Goal: Task Accomplishment & Management: Complete application form

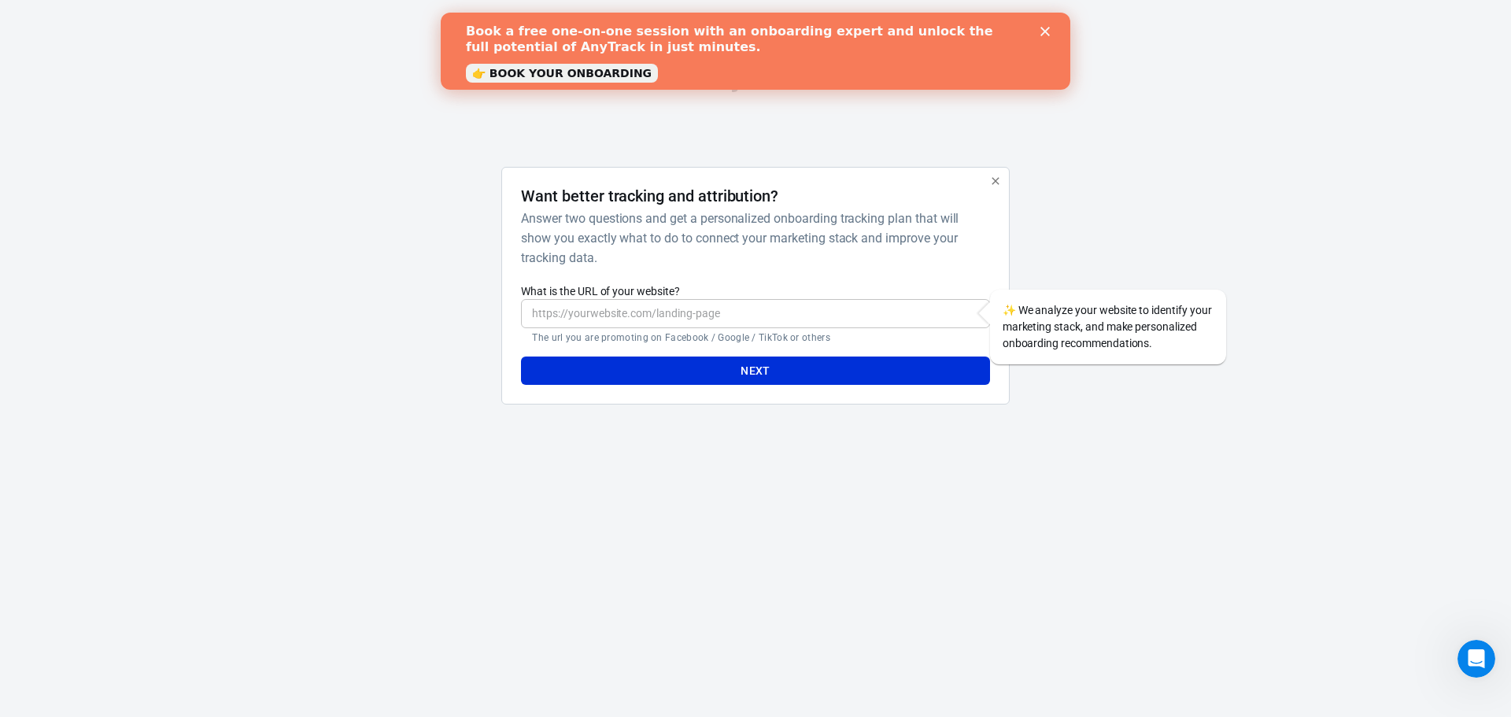
click at [652, 325] on input "What is the URL of your website?" at bounding box center [755, 313] width 468 height 29
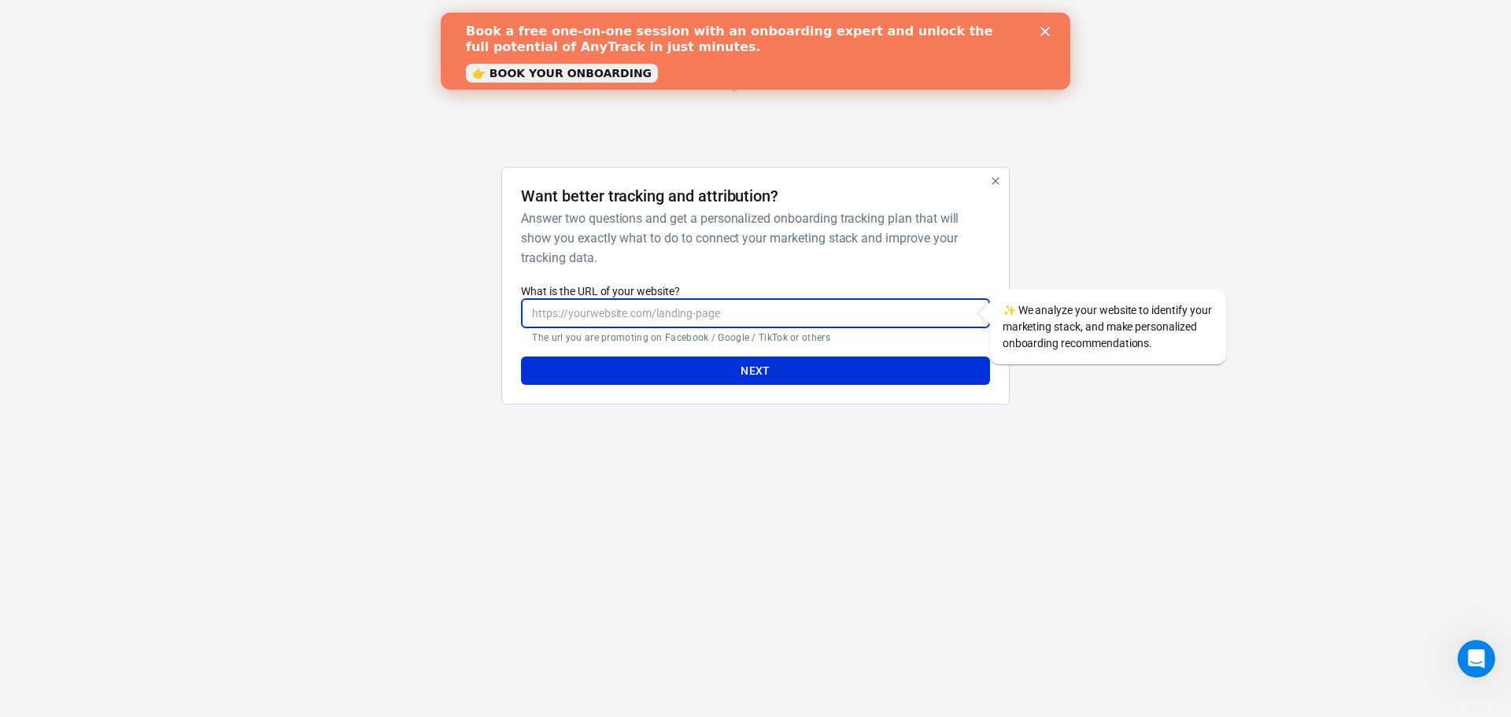
paste input "[URL][DOMAIN_NAME]"
type input "[URL][DOMAIN_NAME]"
paste input "[URL][DOMAIN_NAME]"
type input "[URL][DOMAIN_NAME]"
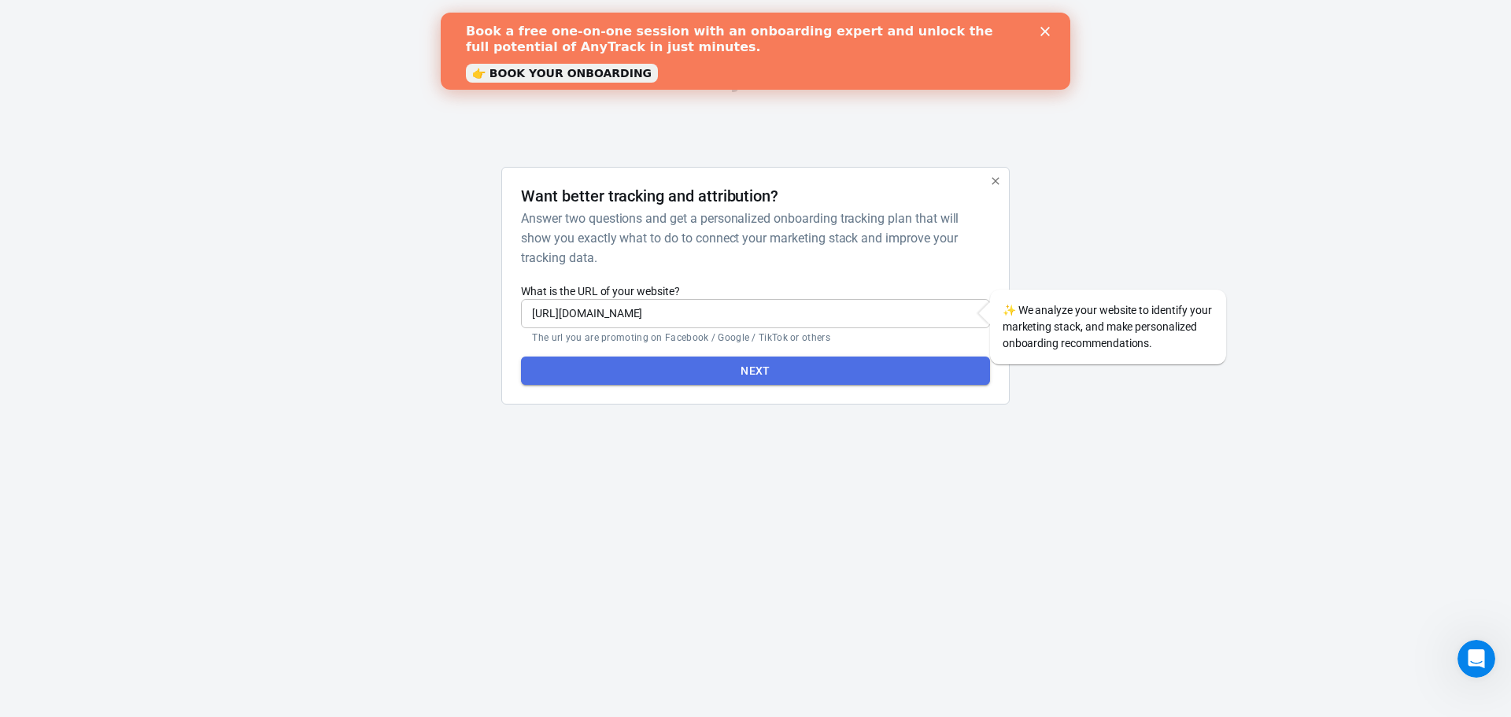
click at [714, 376] on button "Next" at bounding box center [755, 370] width 468 height 29
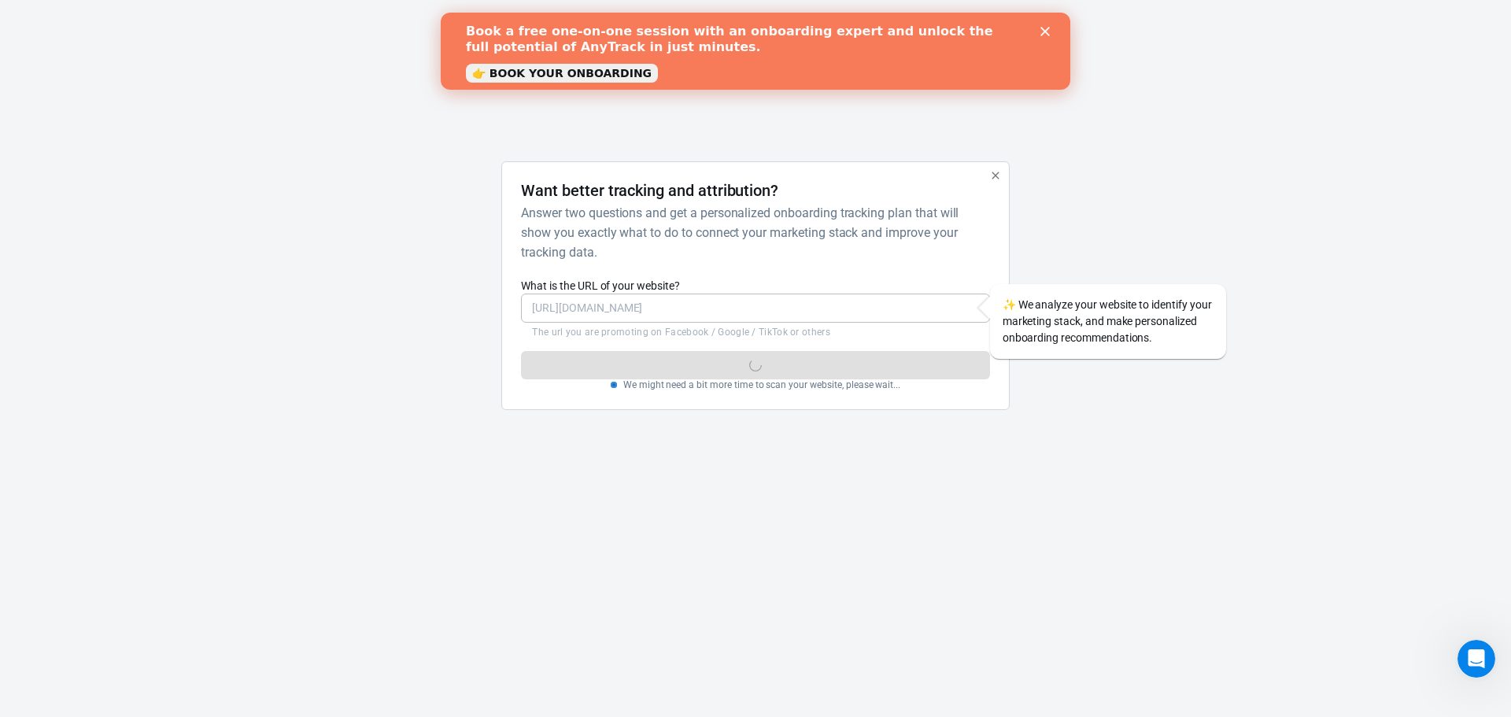
click at [1043, 34] on polygon "Close" at bounding box center [1044, 31] width 9 height 9
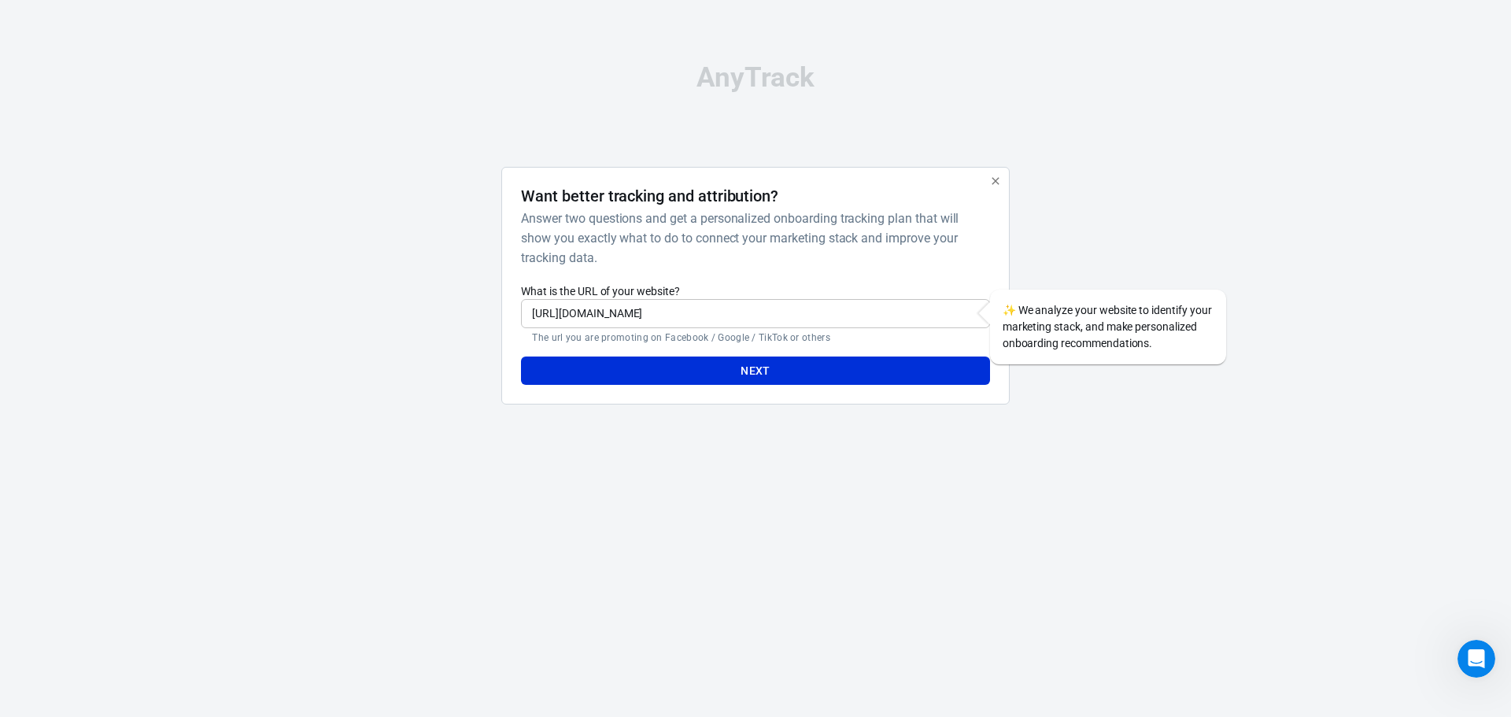
drag, startPoint x: 773, startPoint y: 390, endPoint x: 783, endPoint y: 375, distance: 18.8
click at [773, 389] on div "Want better tracking and attribution? Answer two questions and get a personaliz…" at bounding box center [754, 286] width 507 height 238
click at [783, 374] on button "Next" at bounding box center [755, 370] width 468 height 29
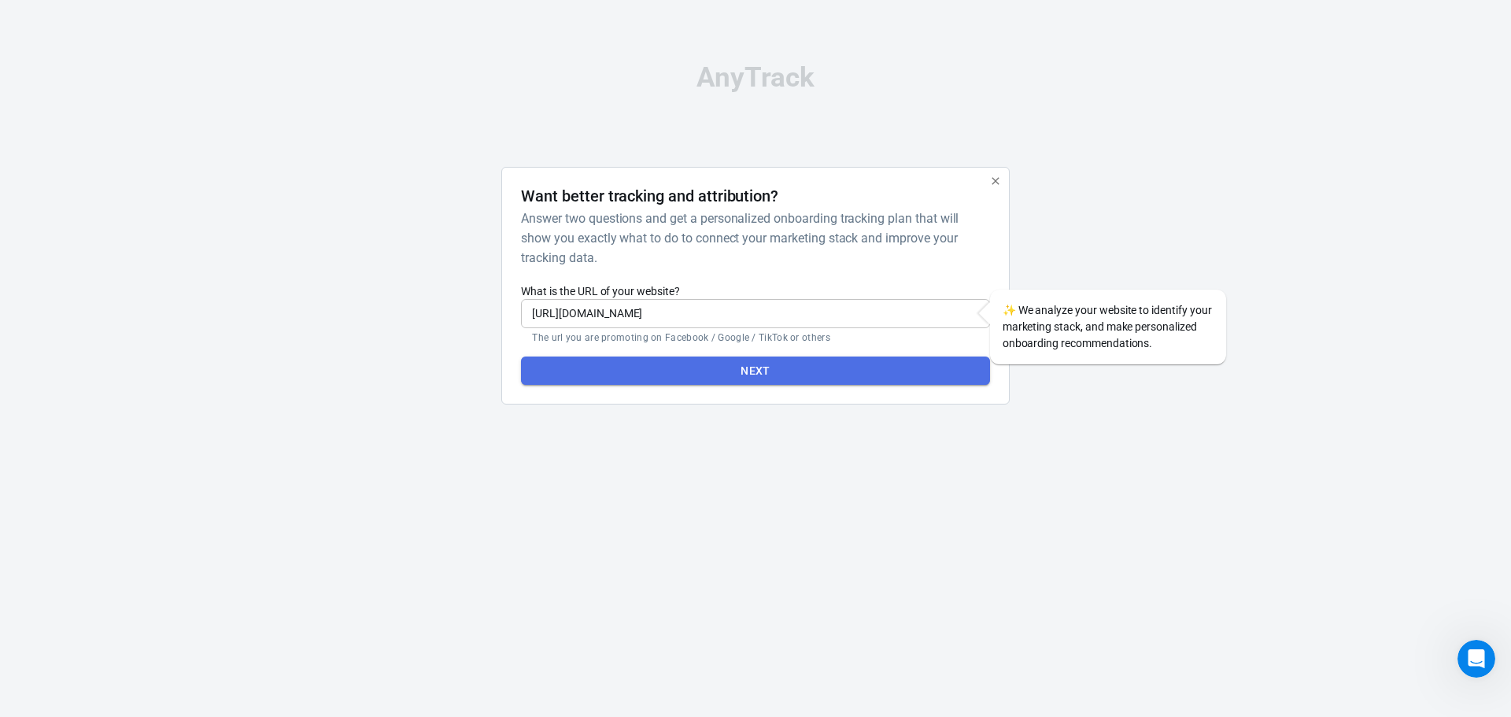
click at [783, 374] on button "Next" at bounding box center [755, 370] width 468 height 29
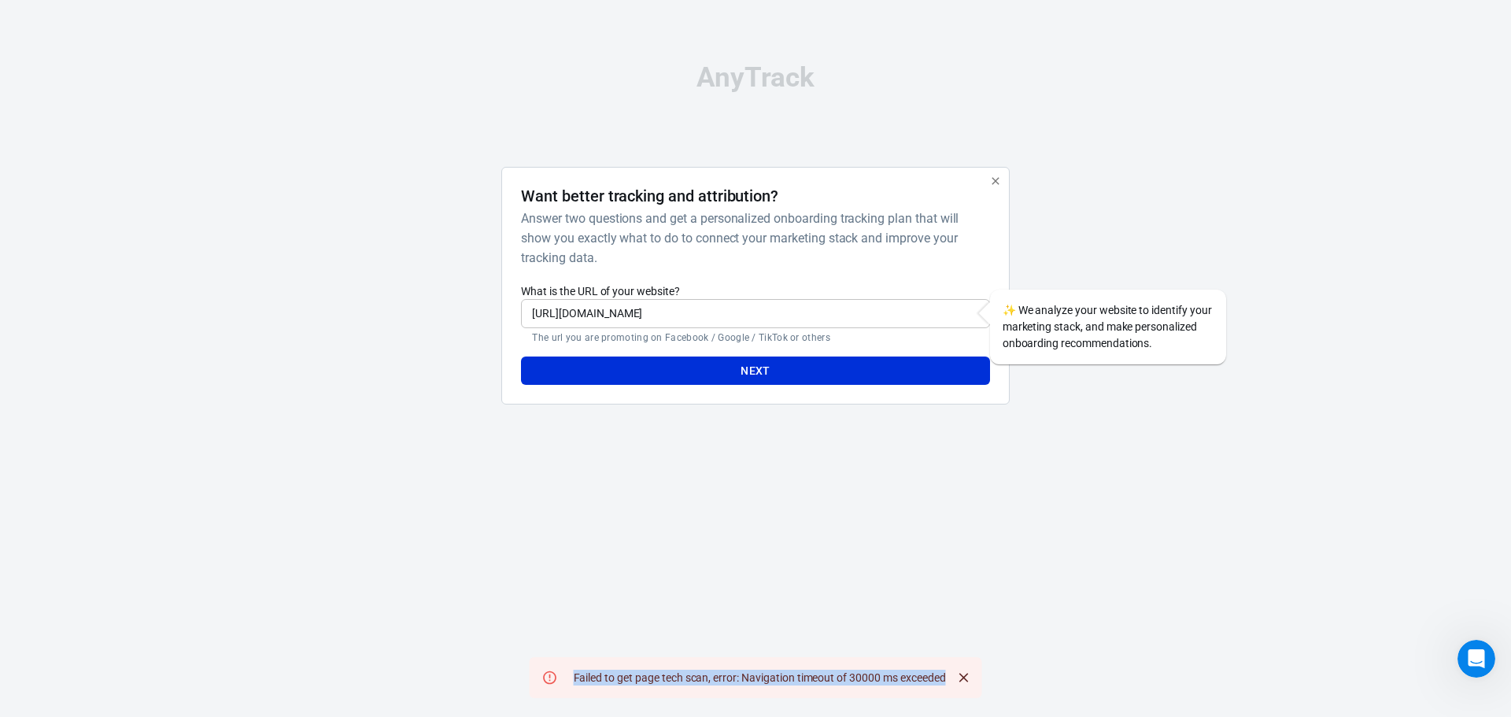
drag, startPoint x: 952, startPoint y: 676, endPoint x: 560, endPoint y: 686, distance: 391.9
click at [560, 686] on div "Failed to get page tech scan, error: Navigation timeout of 30000 ms exceeded" at bounding box center [755, 677] width 452 height 41
copy div "Failed to get page tech scan, error: Navigation timeout of 30000 ms exceeded"
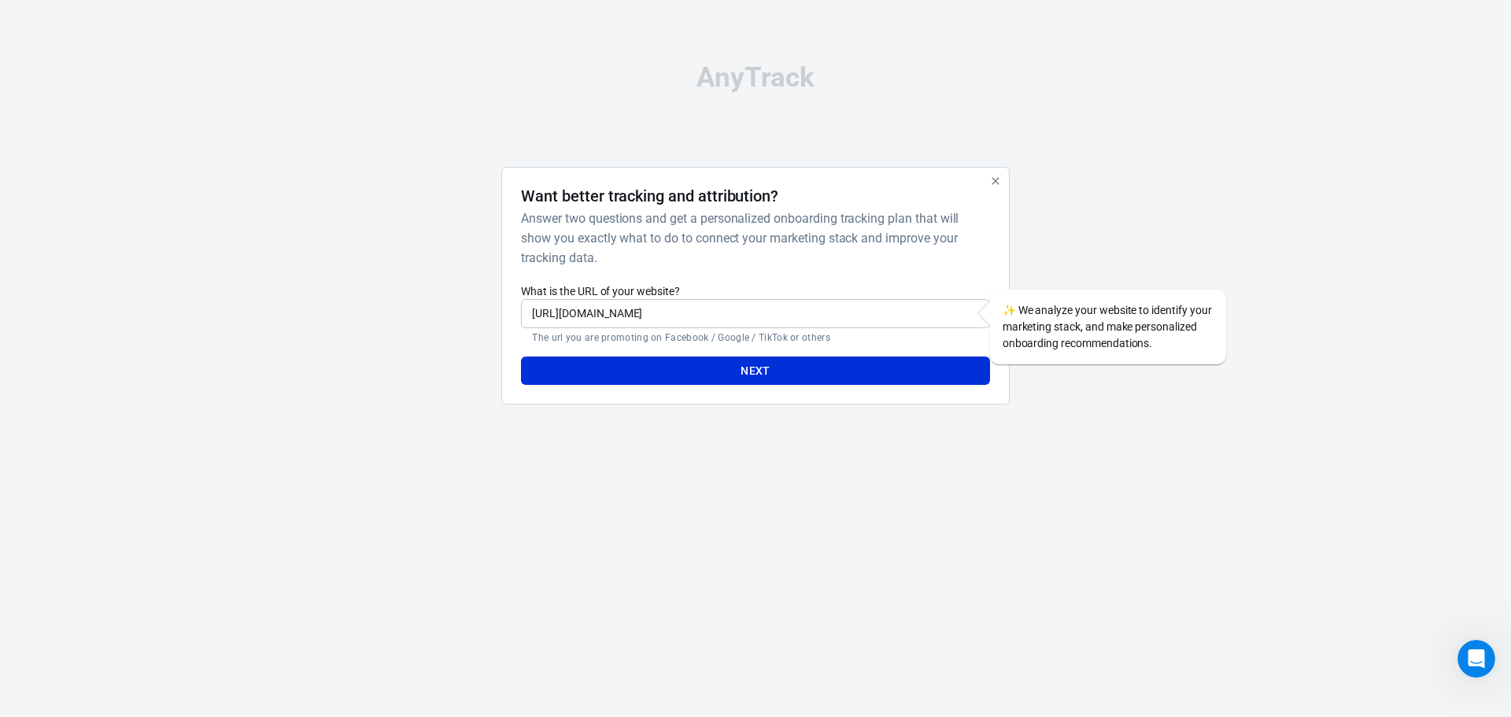
click at [991, 179] on icon "button" at bounding box center [995, 181] width 13 height 13
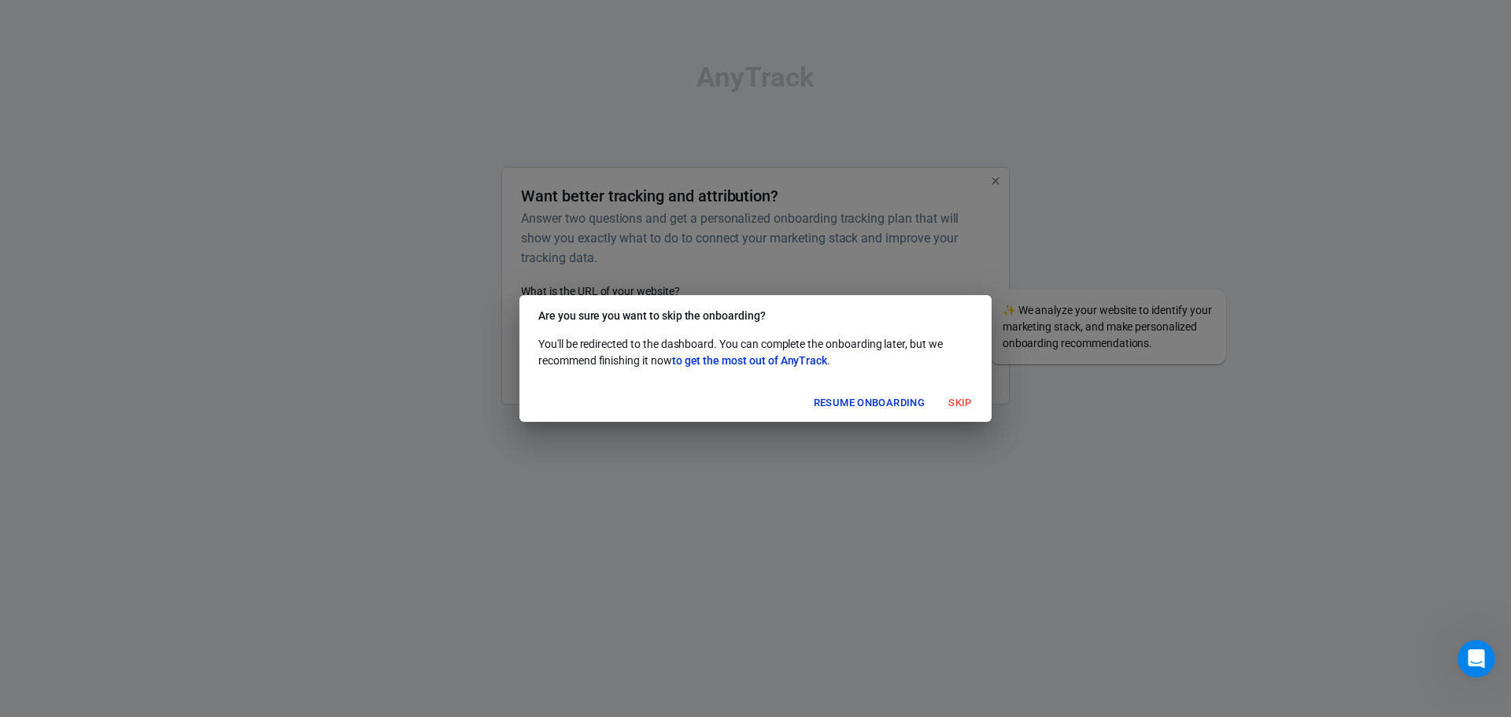
click at [963, 404] on button "Skip" at bounding box center [960, 403] width 50 height 24
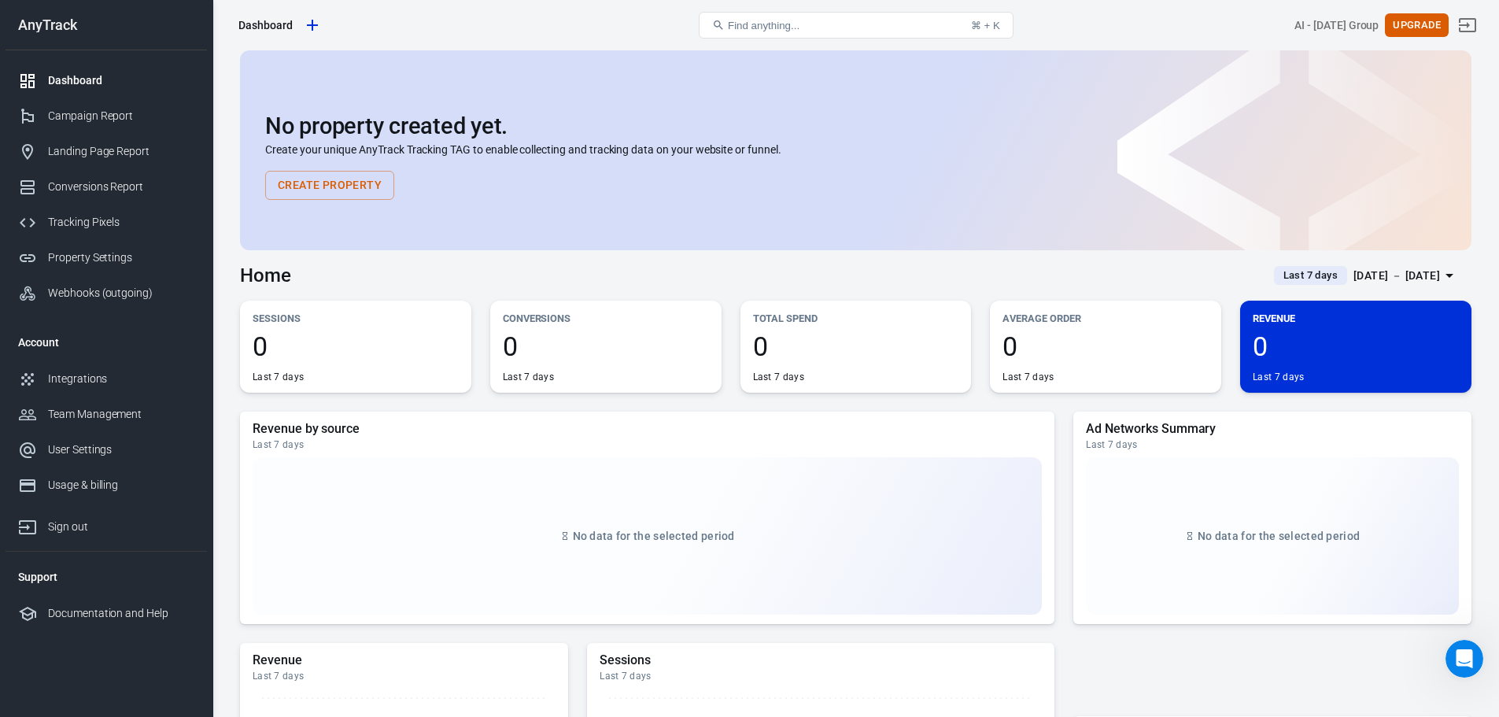
click at [80, 79] on div "Dashboard" at bounding box center [121, 80] width 146 height 17
